Goal: Entertainment & Leisure: Consume media (video, audio)

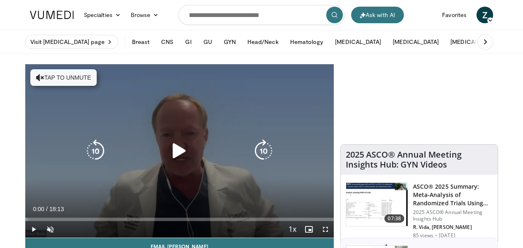
click at [70, 76] on button "Tap to unmute" at bounding box center [63, 77] width 66 height 17
click at [175, 151] on icon "Video Player" at bounding box center [179, 150] width 23 height 23
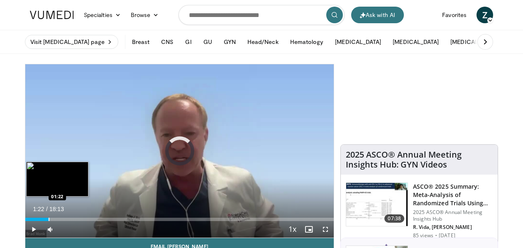
click at [49, 216] on div "Loaded : 4.54% 01:22 01:22" at bounding box center [179, 217] width 308 height 8
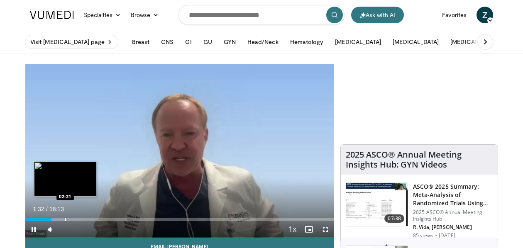
click at [65, 218] on div "Progress Bar" at bounding box center [65, 219] width 1 height 3
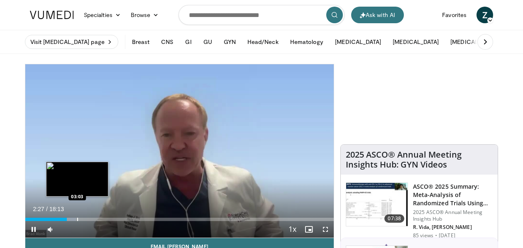
click at [77, 219] on div "Progress Bar" at bounding box center [77, 219] width 1 height 3
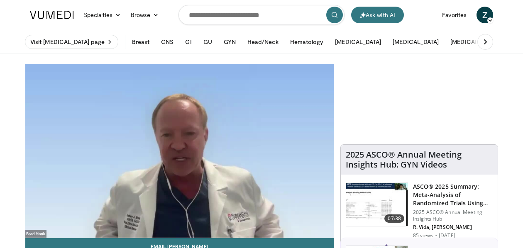
click at [88, 217] on video-js "**********" at bounding box center [179, 151] width 308 height 174
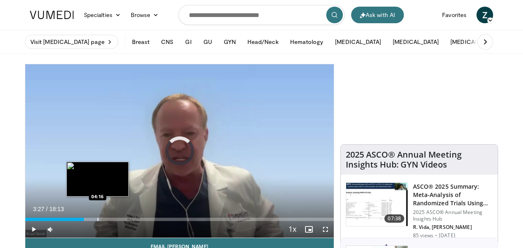
click at [97, 217] on div "Loaded : 24.50% 03:27 04:16" at bounding box center [179, 217] width 308 height 8
click at [92, 218] on div "Progress Bar" at bounding box center [92, 219] width 1 height 3
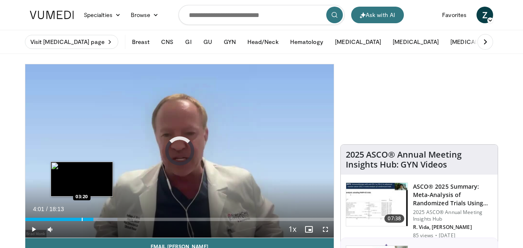
click at [81, 217] on div "Loaded : 29.94% 03:20 03:20" at bounding box center [179, 217] width 308 height 8
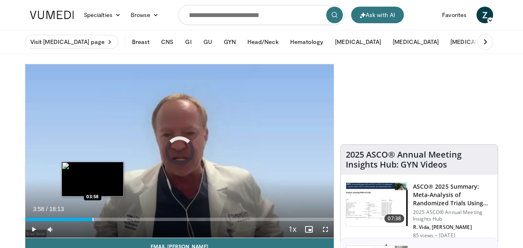
click at [93, 218] on div "Progress Bar" at bounding box center [93, 219] width 1 height 3
click at [85, 217] on div "Loaded : 28.12% 03:31 03:31" at bounding box center [179, 217] width 308 height 8
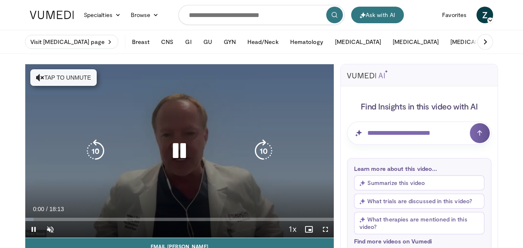
click at [68, 81] on button "Tap to unmute" at bounding box center [63, 77] width 66 height 17
click at [32, 229] on span "Video Player" at bounding box center [33, 229] width 17 height 17
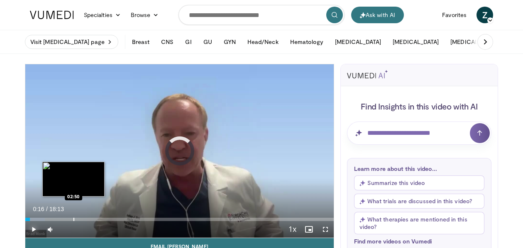
click at [73, 218] on div "Progress Bar" at bounding box center [73, 219] width 1 height 3
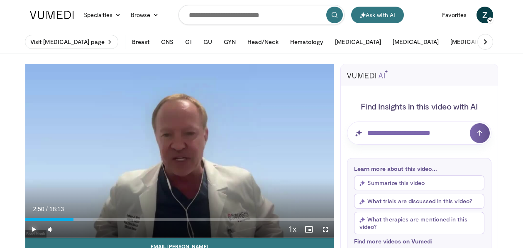
click at [35, 229] on span "Video Player" at bounding box center [33, 229] width 17 height 17
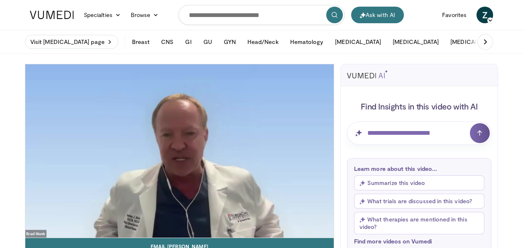
click at [422, 185] on button "Summarize this video" at bounding box center [419, 182] width 130 height 15
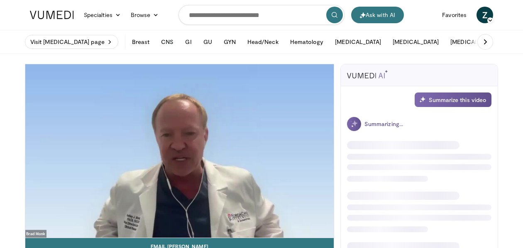
click at [422, 185] on div at bounding box center [419, 237] width 144 height 192
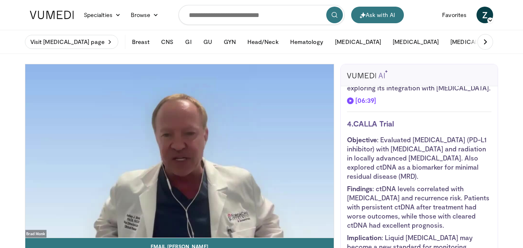
scroll to position [654, 0]
